Goal: Communication & Community: Ask a question

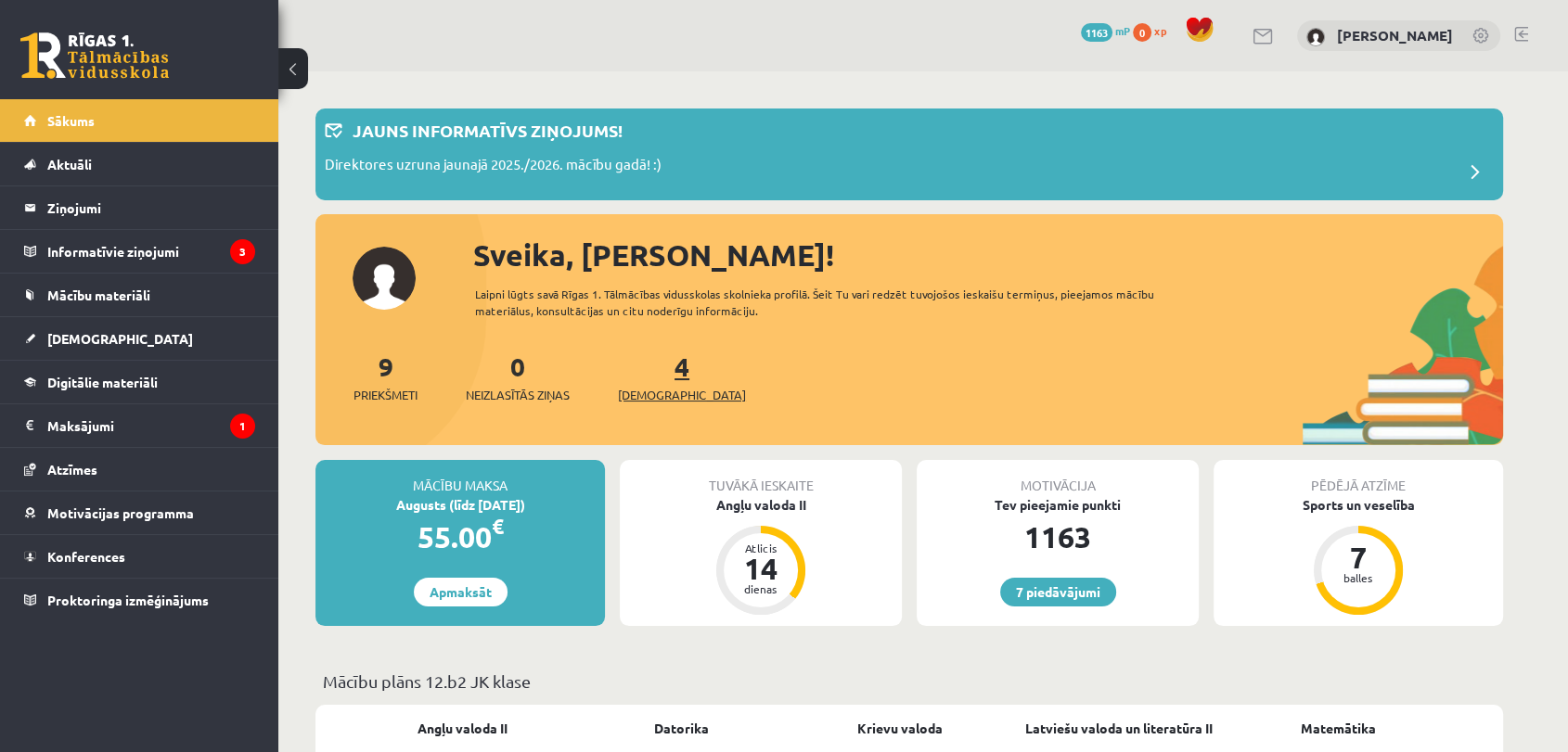
click at [668, 395] on span "[DEMOGRAPHIC_DATA]" at bounding box center [682, 395] width 128 height 18
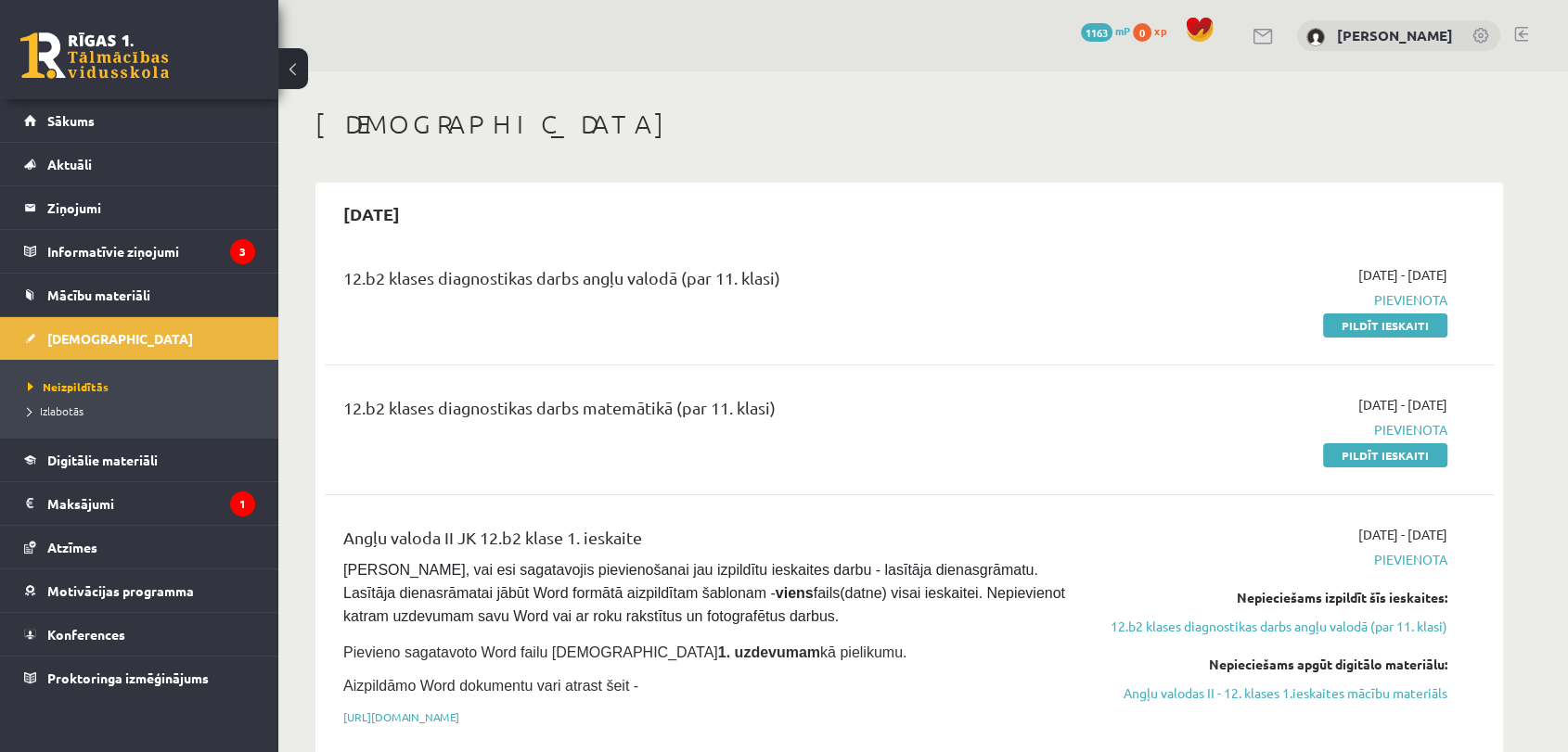
click at [668, 395] on div "12.b2 klases diagnostikas darbs matemātikā (par 11. klasi)" at bounding box center [706, 411] width 727 height 34
click at [98, 207] on legend "Ziņojumi 0" at bounding box center [151, 208] width 208 height 43
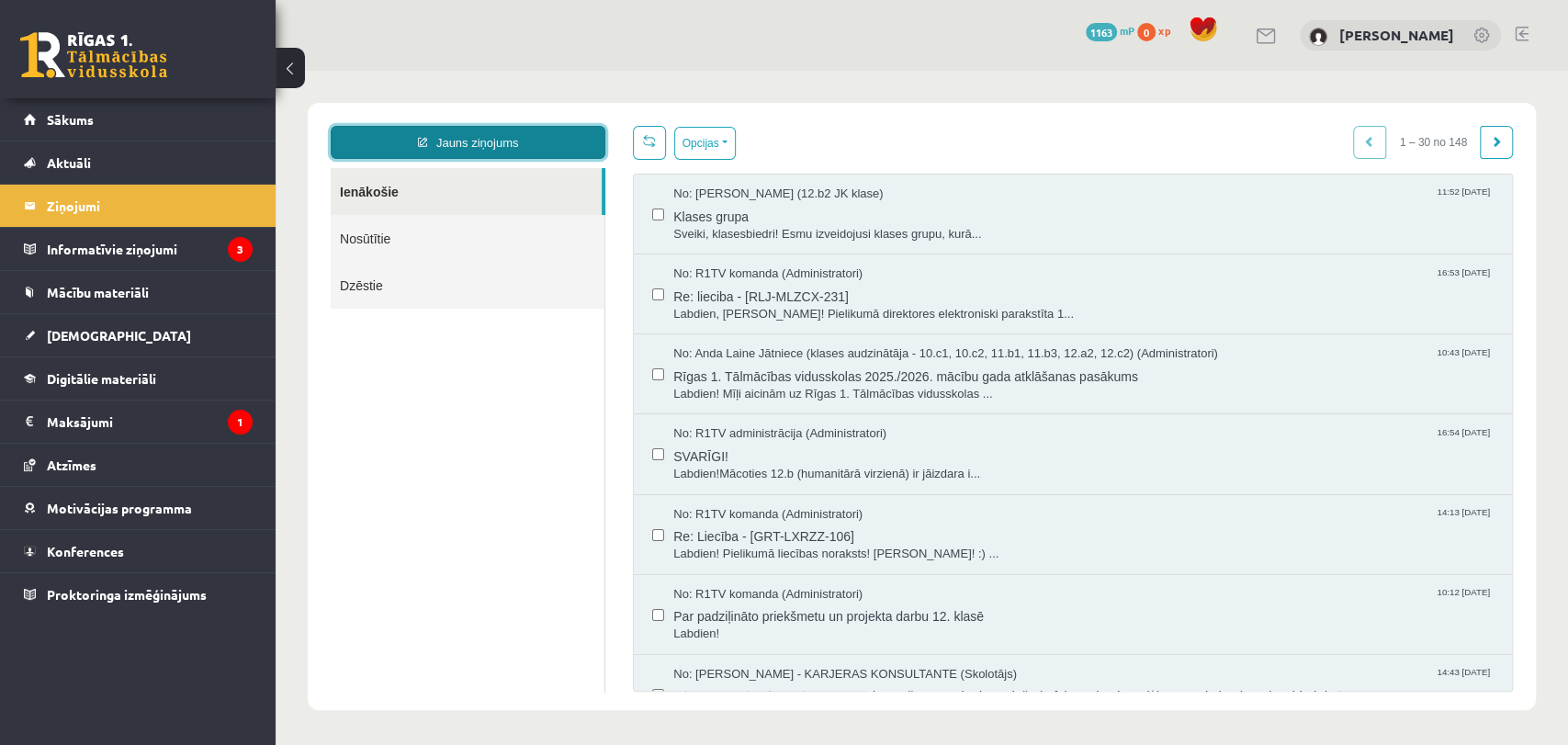
click at [557, 139] on link "Jauns ziņojums" at bounding box center [468, 142] width 275 height 33
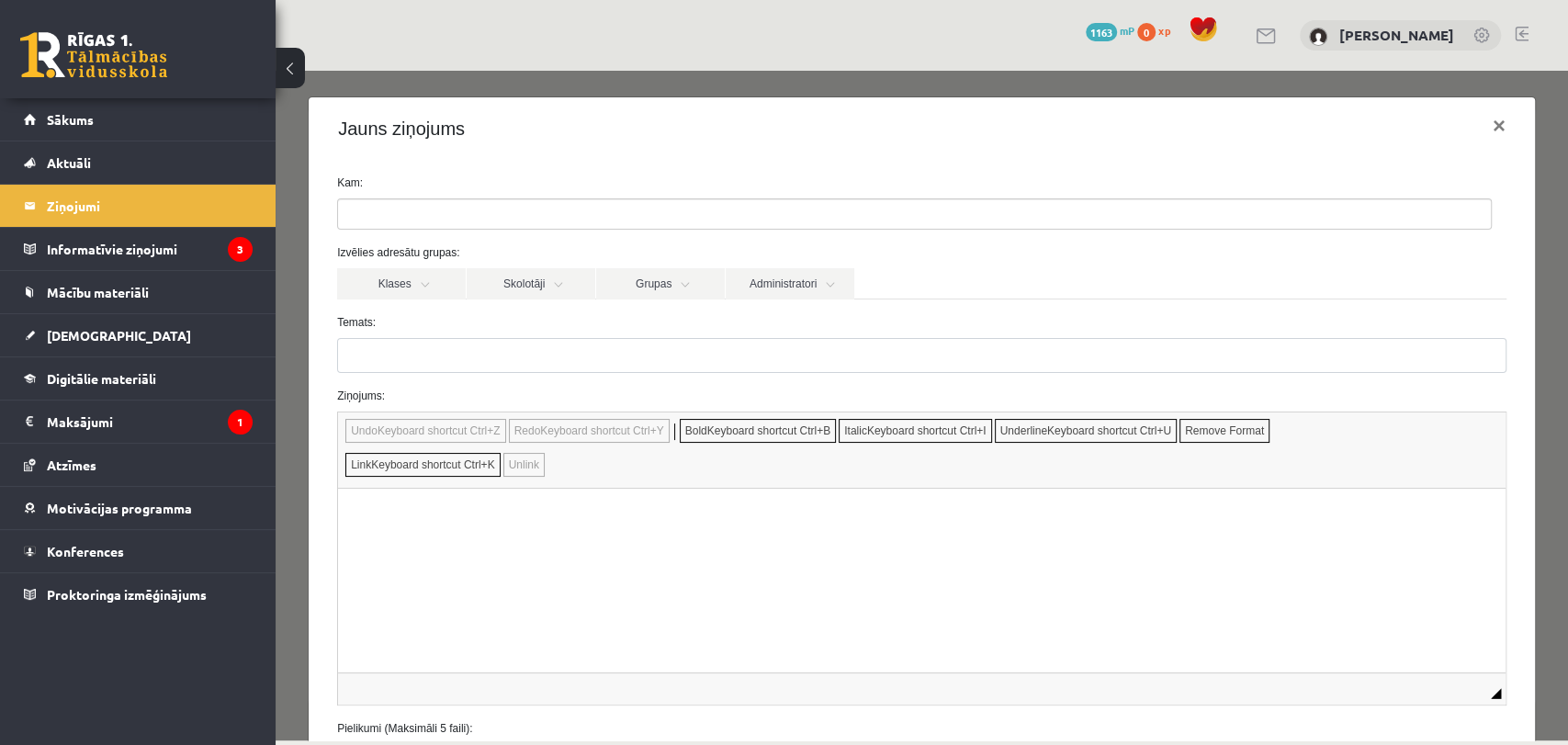
click at [434, 211] on ul at bounding box center [915, 213] width 1153 height 30
click at [574, 180] on label "Kam:" at bounding box center [922, 183] width 1197 height 16
